Goal: Task Accomplishment & Management: Manage account settings

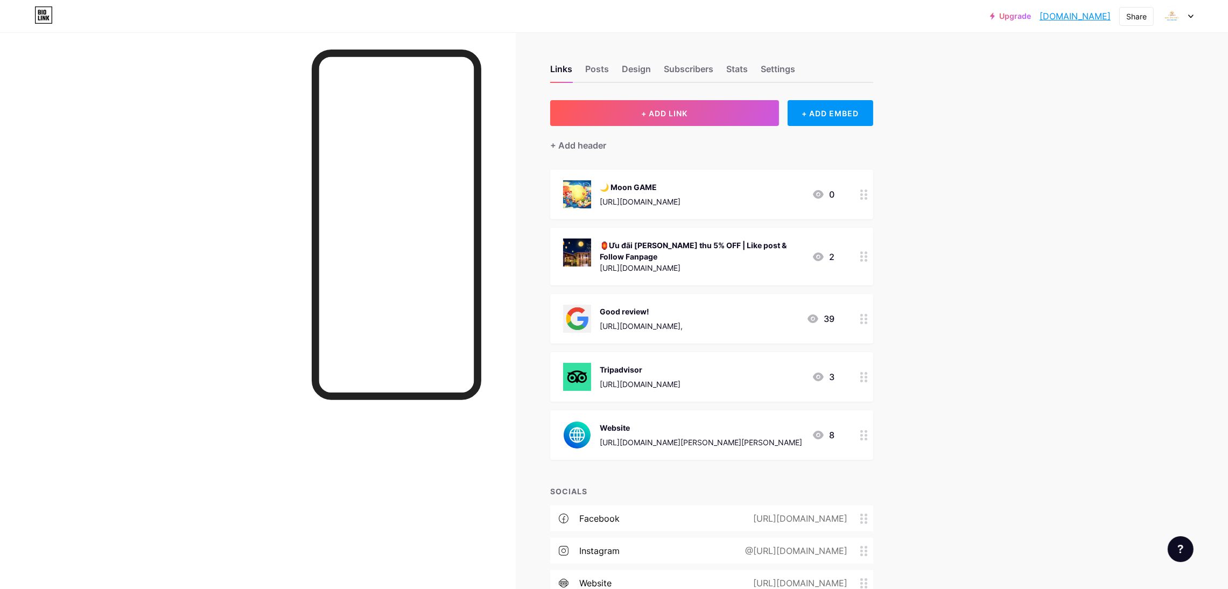
click at [1025, 137] on div "Upgrade [DOMAIN_NAME].... [DOMAIN_NAME] Share Switch accounts CFC [PERSON_NAME]…" at bounding box center [614, 373] width 1228 height 747
click at [786, 203] on div "🌙 Moon GAME [URL][DOMAIN_NAME] 0" at bounding box center [698, 194] width 271 height 28
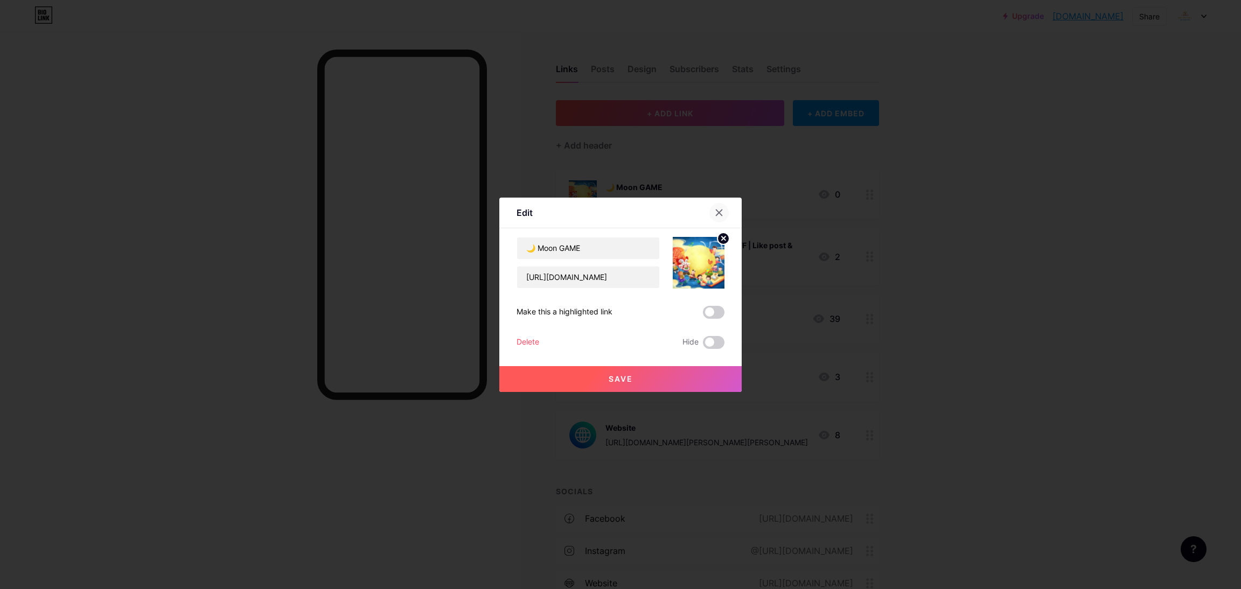
click at [722, 213] on icon at bounding box center [719, 212] width 9 height 9
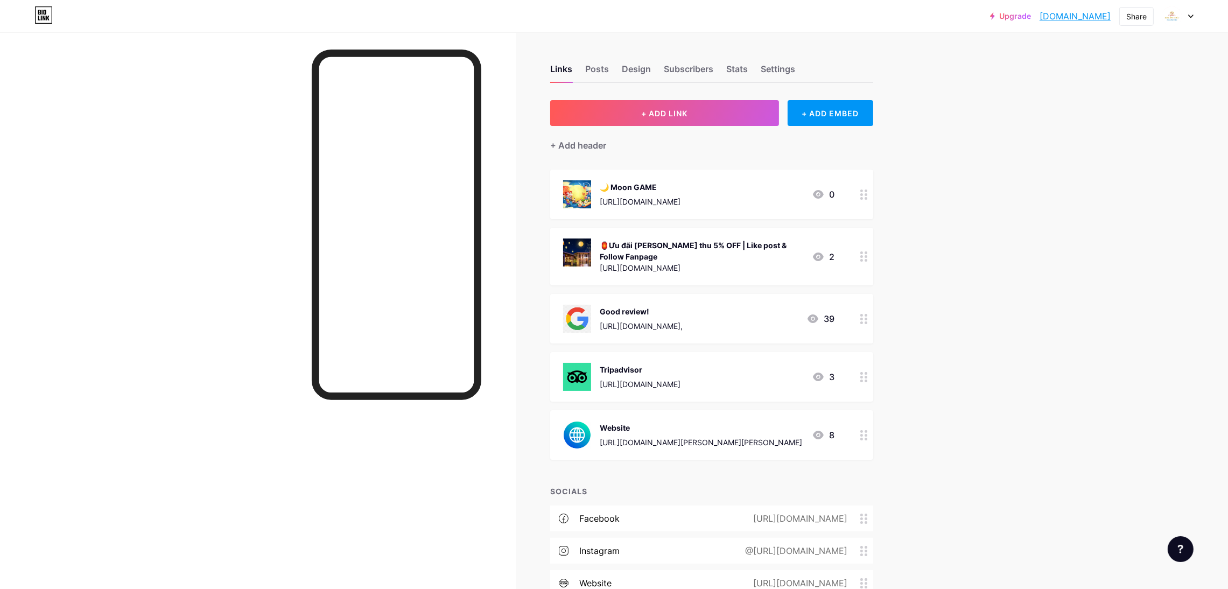
click at [861, 195] on div at bounding box center [864, 195] width 18 height 50
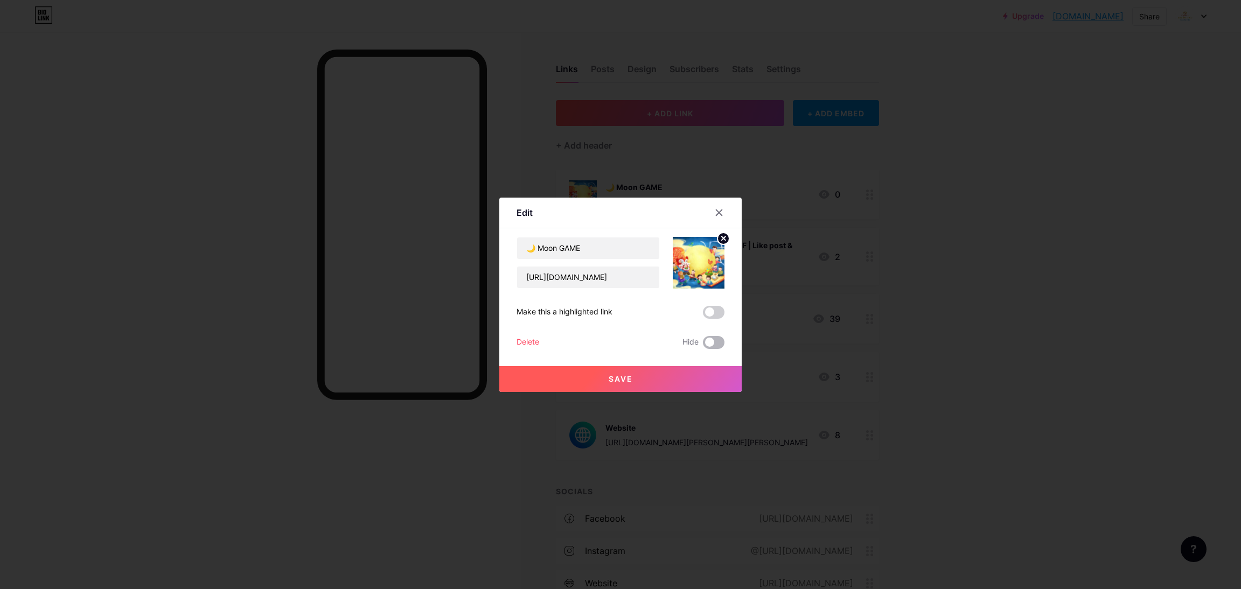
click at [704, 340] on span at bounding box center [714, 342] width 22 height 13
click at [703, 345] on input "checkbox" at bounding box center [703, 345] width 0 height 0
click at [690, 375] on button "Save" at bounding box center [620, 379] width 242 height 26
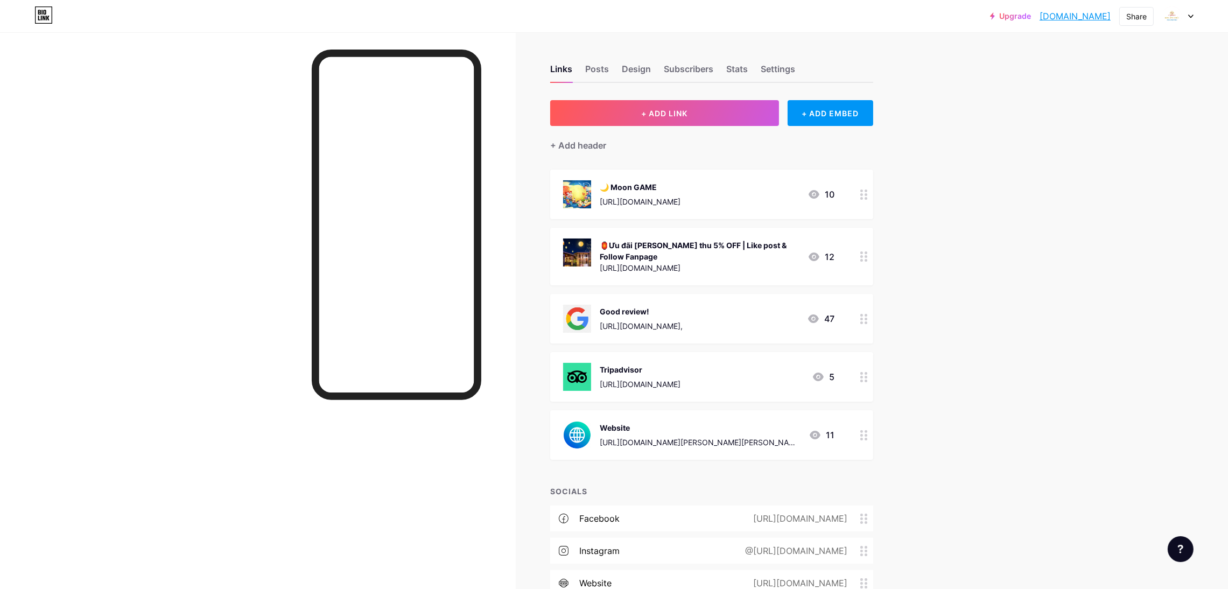
click at [864, 200] on div at bounding box center [864, 195] width 18 height 50
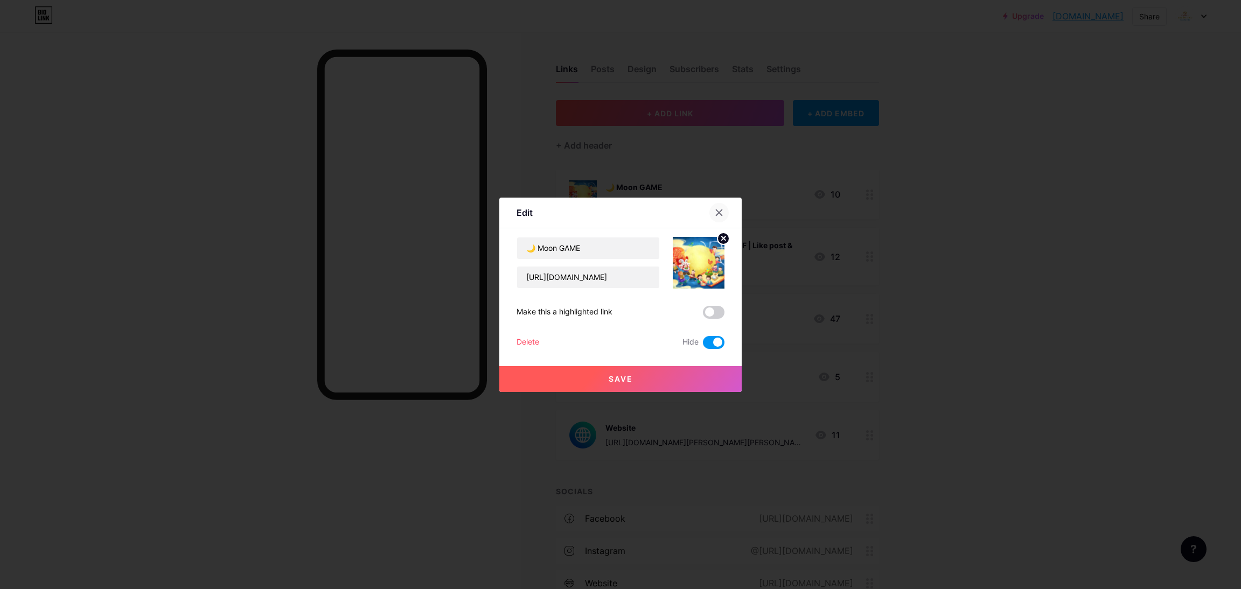
click at [723, 219] on div at bounding box center [718, 212] width 19 height 19
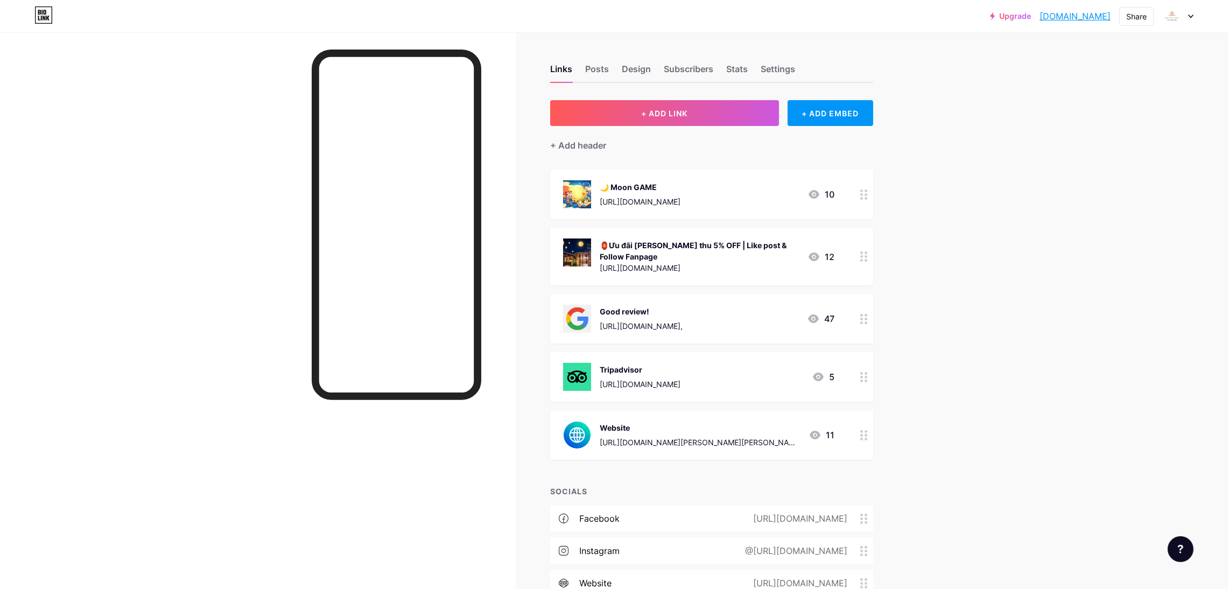
click at [863, 259] on circle at bounding box center [862, 260] width 3 height 3
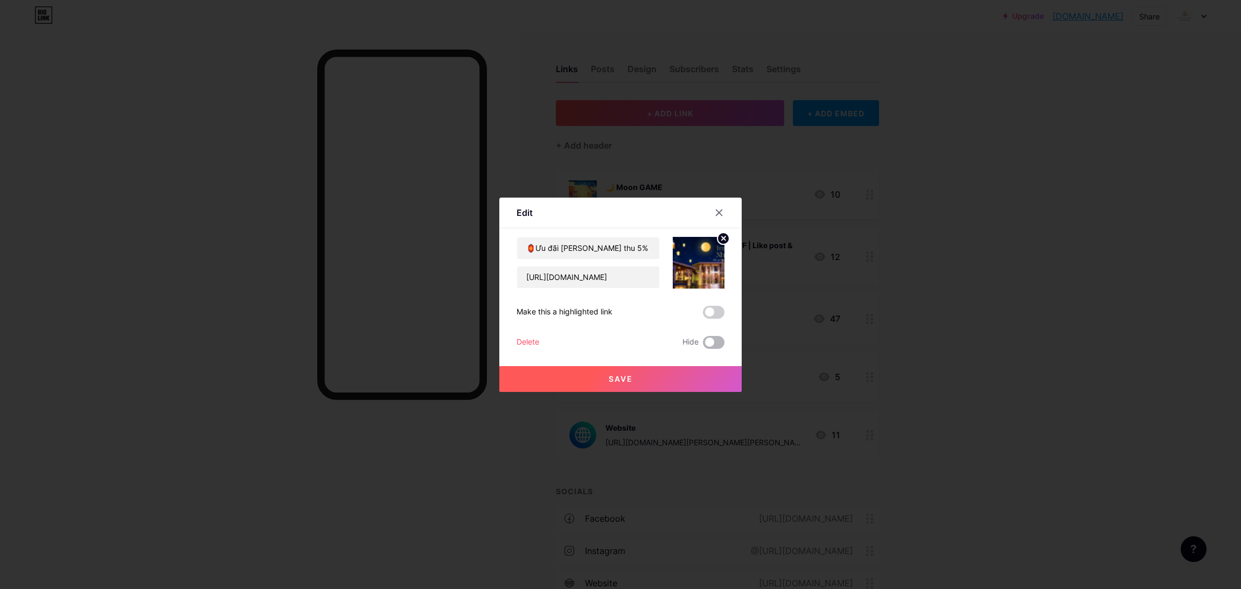
click at [716, 344] on span at bounding box center [714, 342] width 22 height 13
click at [703, 345] on input "checkbox" at bounding box center [703, 345] width 0 height 0
click at [691, 377] on button "Save" at bounding box center [620, 379] width 242 height 26
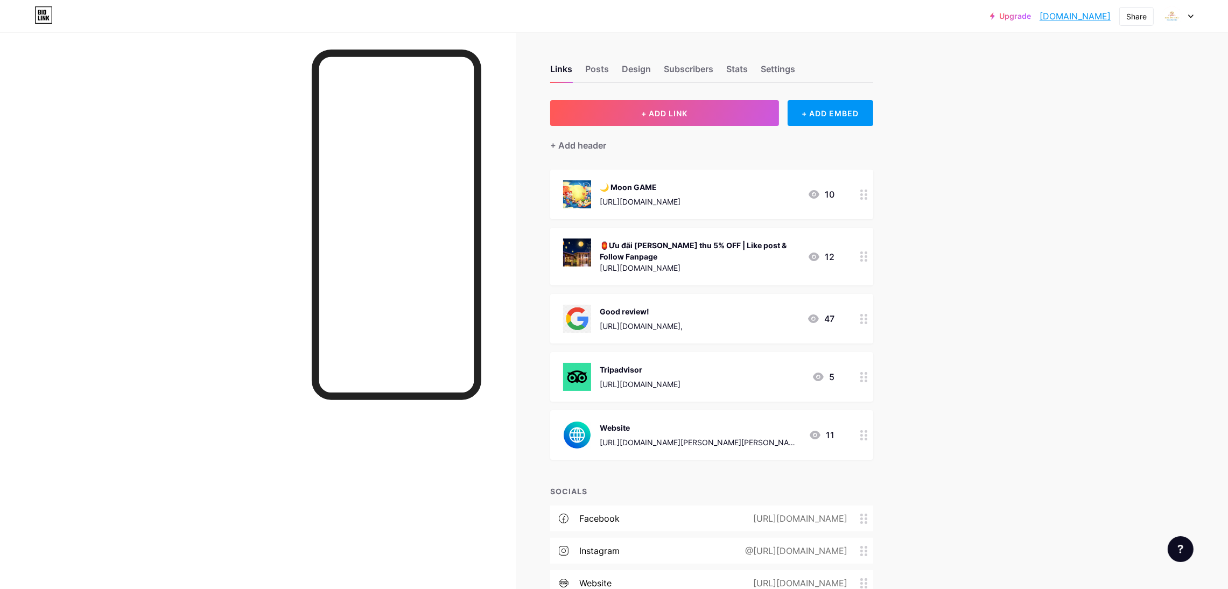
click at [968, 297] on div "Upgrade [DOMAIN_NAME].... [DOMAIN_NAME] Share Switch accounts CFC [PERSON_NAME]…" at bounding box center [614, 373] width 1228 height 747
click at [217, 276] on div at bounding box center [258, 326] width 516 height 589
click at [864, 317] on div at bounding box center [864, 319] width 18 height 50
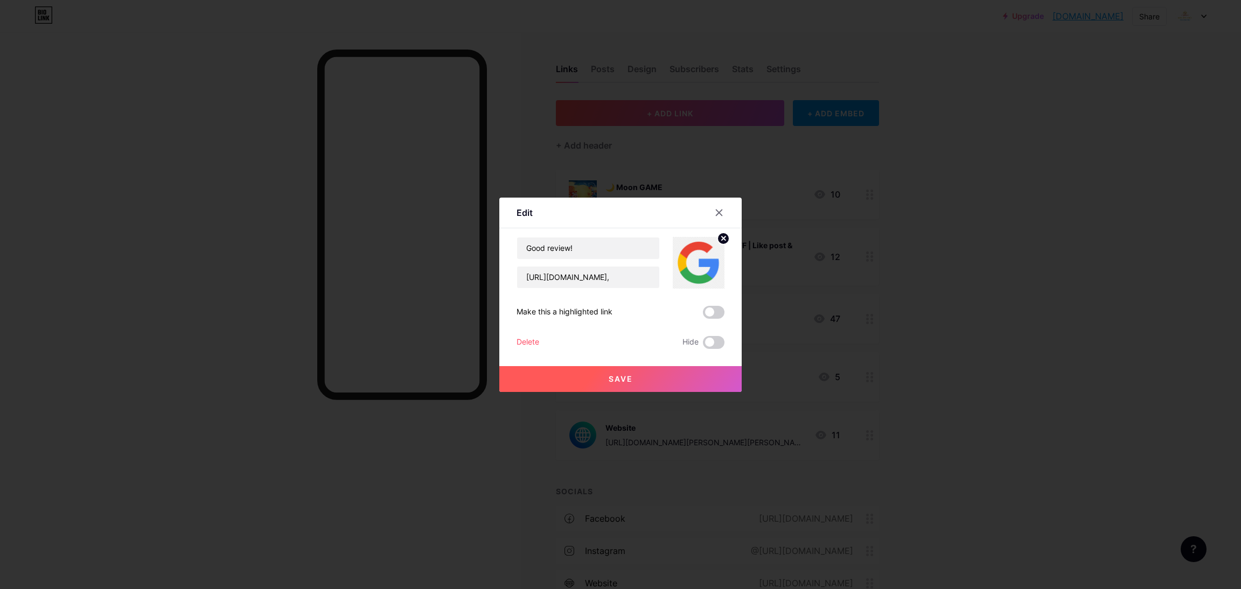
click at [703, 315] on label at bounding box center [714, 312] width 22 height 13
click at [703, 315] on input "checkbox" at bounding box center [703, 315] width 0 height 0
click at [690, 369] on button "Save" at bounding box center [620, 379] width 242 height 26
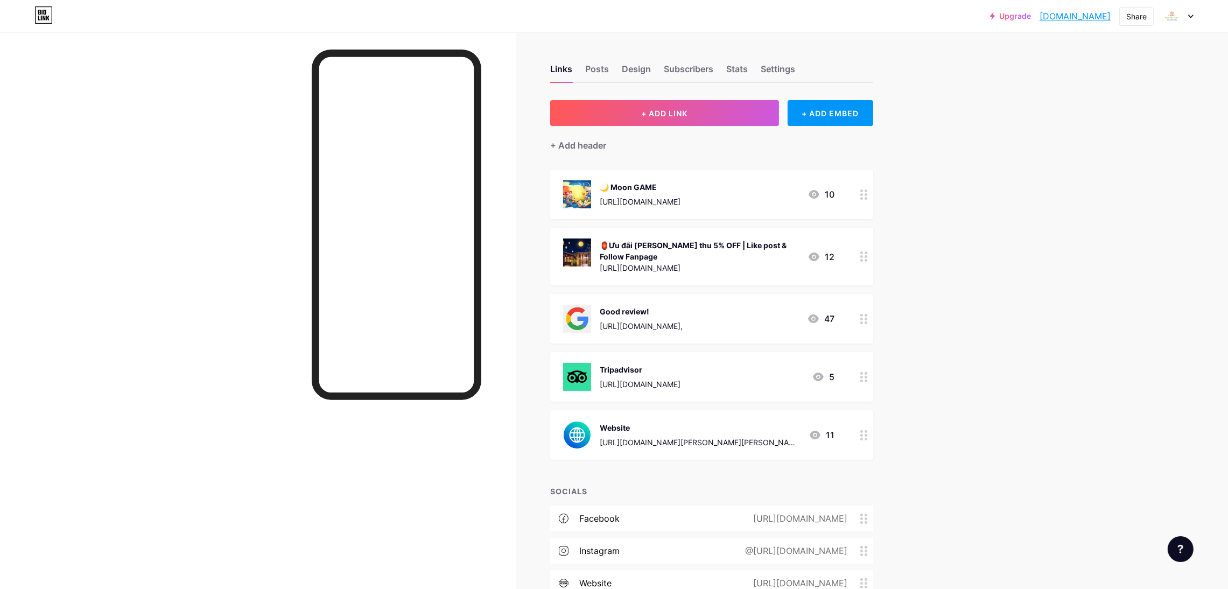
click at [222, 180] on div at bounding box center [258, 326] width 516 height 589
click at [203, 278] on div at bounding box center [258, 326] width 516 height 589
click at [961, 128] on div "Upgrade [DOMAIN_NAME].... [DOMAIN_NAME] Share Switch accounts CFC [PERSON_NAME]…" at bounding box center [614, 373] width 1228 height 747
click at [736, 108] on button "+ ADD LINK" at bounding box center [664, 113] width 229 height 26
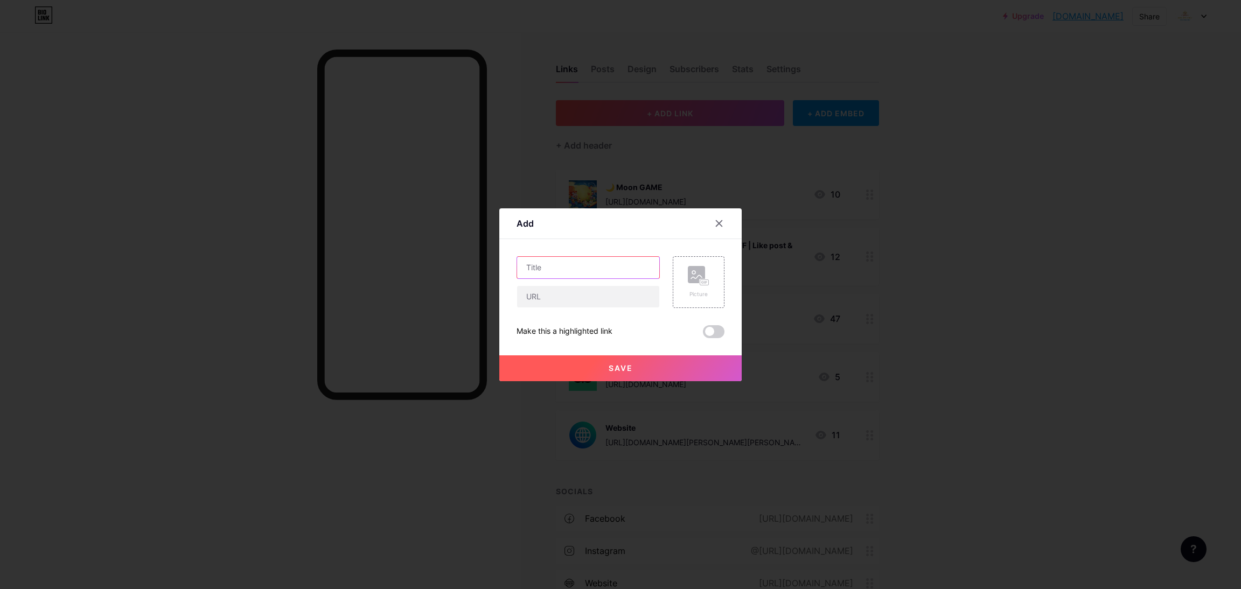
click at [592, 269] on input "text" at bounding box center [588, 268] width 142 height 22
type input "CATALOUGE"
click at [579, 304] on input "text" at bounding box center [588, 297] width 142 height 22
click at [681, 289] on div "Picture" at bounding box center [699, 282] width 52 height 52
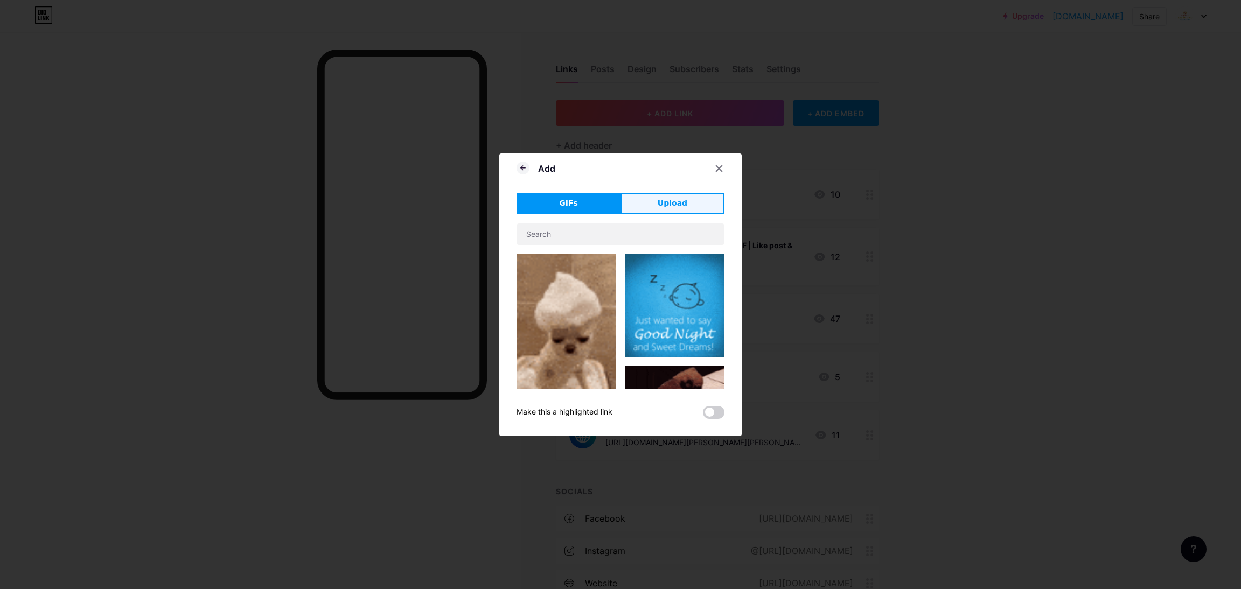
click at [640, 199] on button "Upload" at bounding box center [672, 204] width 104 height 22
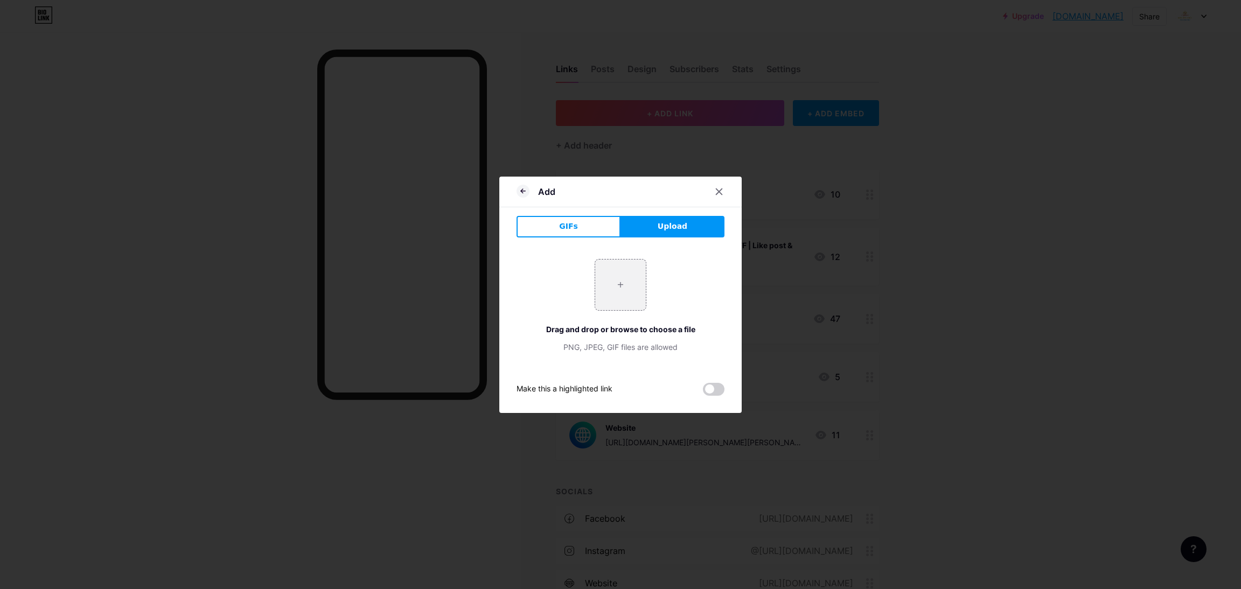
click at [653, 228] on button "Upload" at bounding box center [672, 227] width 104 height 22
click at [643, 271] on input "file" at bounding box center [620, 285] width 51 height 51
type input "C:\fakepath\images.jpeg"
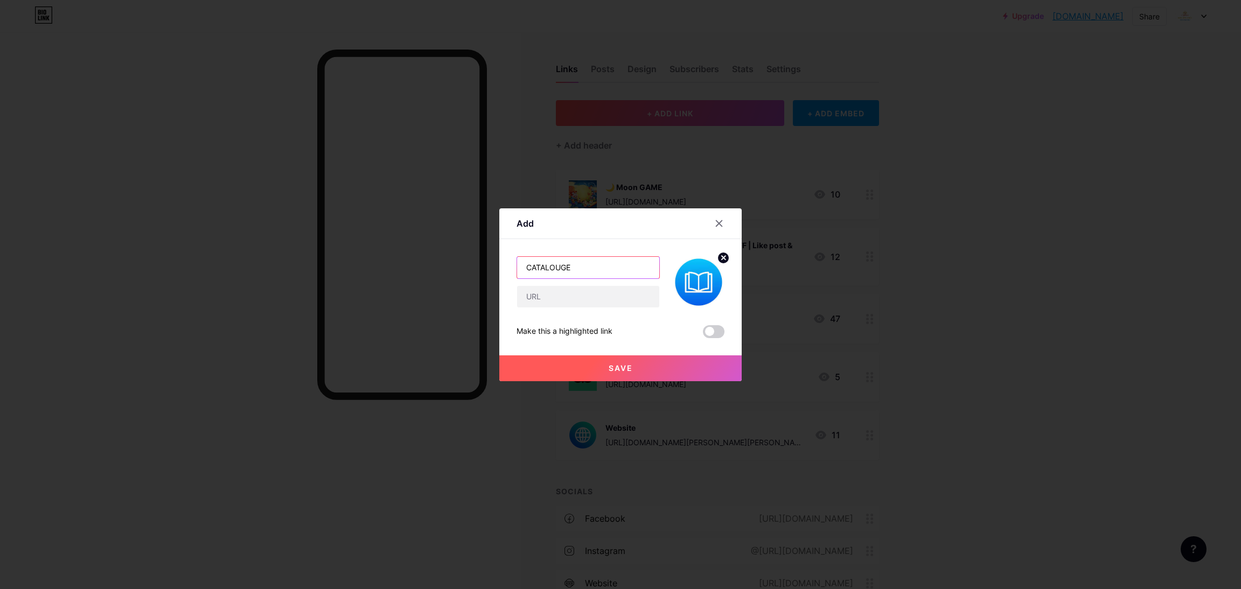
click at [589, 258] on input "CATALOUGE" at bounding box center [588, 268] width 142 height 22
drag, startPoint x: 584, startPoint y: 268, endPoint x: 533, endPoint y: 261, distance: 51.6
click at [533, 261] on input "CATALOUGE" at bounding box center [588, 268] width 142 height 22
click at [599, 255] on div "Content YouTube Play YouTube video without leaving your page. ADD Vimeo Play Vi…" at bounding box center [620, 288] width 208 height 99
click at [594, 264] on input "CATALOUGE" at bounding box center [588, 268] width 142 height 22
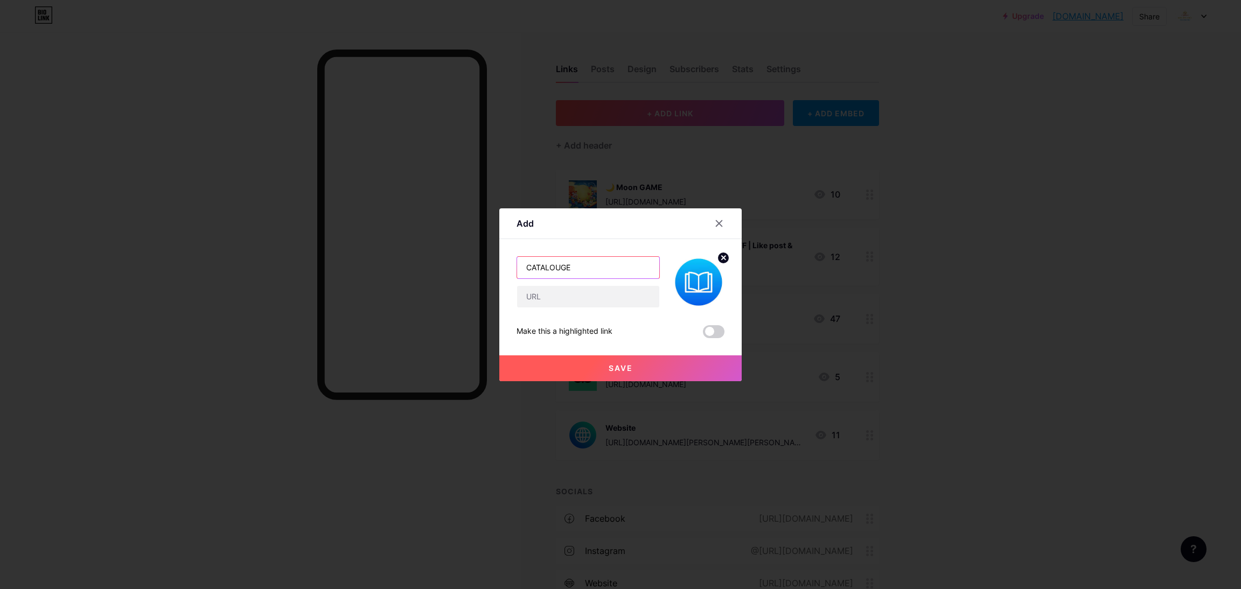
paste input "GU"
type input "CATALOGUE"
click at [582, 362] on button "Save" at bounding box center [620, 368] width 242 height 26
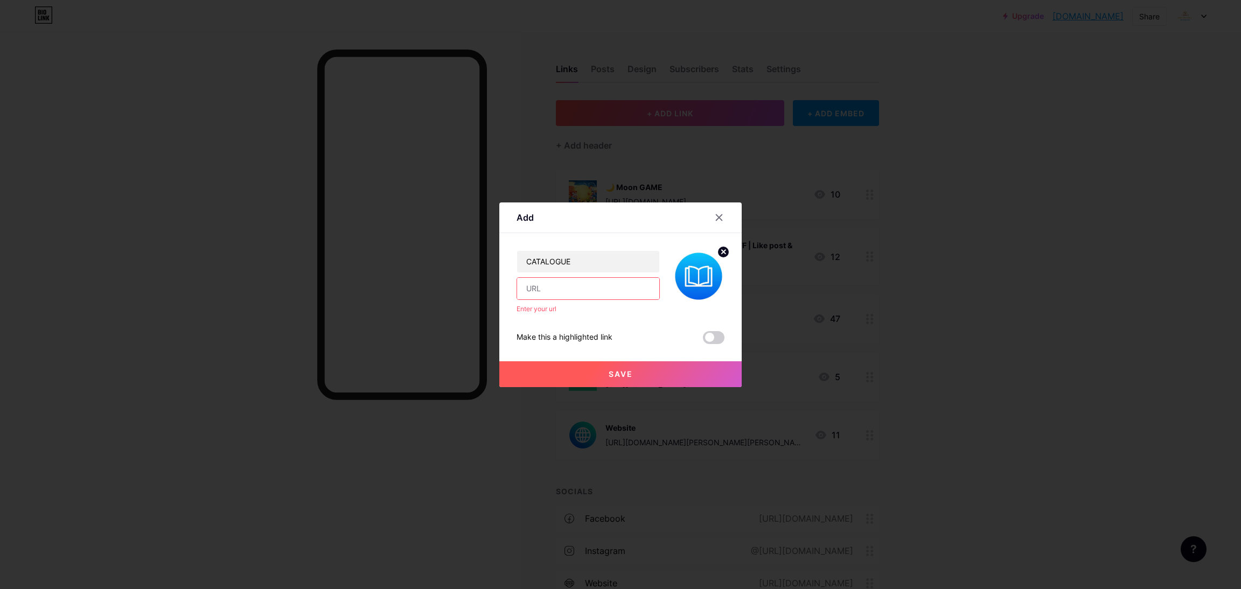
click at [556, 298] on input "text" at bounding box center [588, 289] width 142 height 22
paste input "[URL][DOMAIN_NAME]"
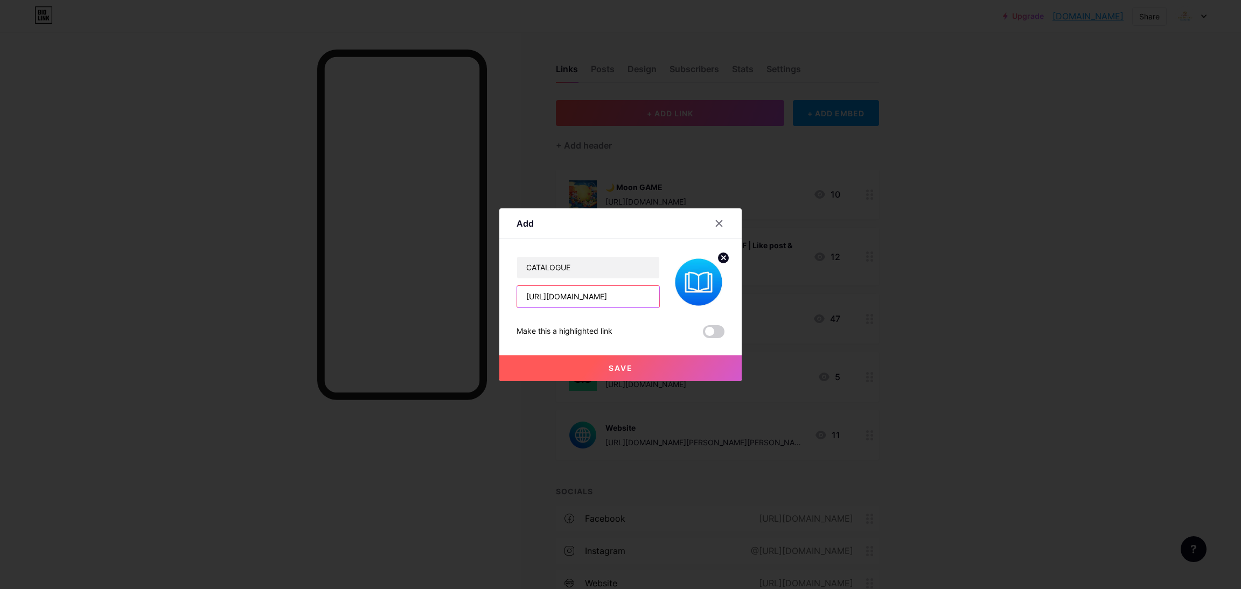
scroll to position [0, 201]
type input "[URL][DOMAIN_NAME]"
click at [676, 367] on button "Save" at bounding box center [620, 368] width 242 height 26
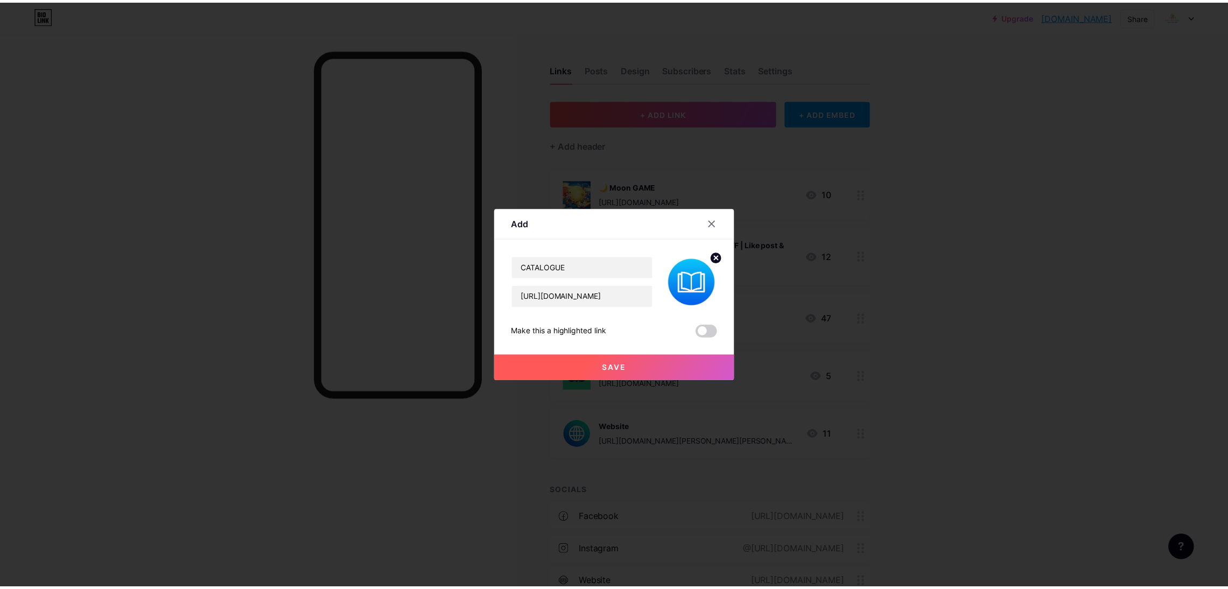
scroll to position [0, 0]
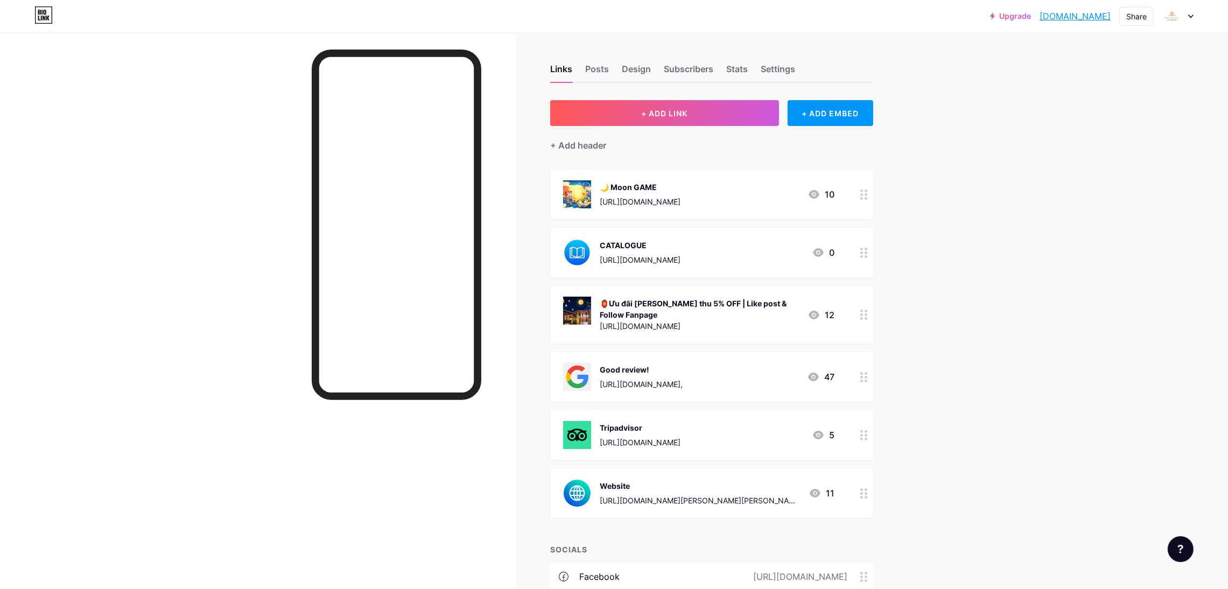
click at [1051, 172] on div "Upgrade [DOMAIN_NAME].... [DOMAIN_NAME] Share Switch accounts CFC [PERSON_NAME]…" at bounding box center [614, 402] width 1228 height 805
